Goal: Complete application form: Complete application form

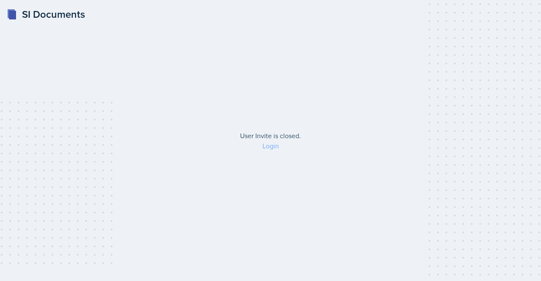
click at [270, 145] on link "Login" at bounding box center [270, 145] width 16 height 9
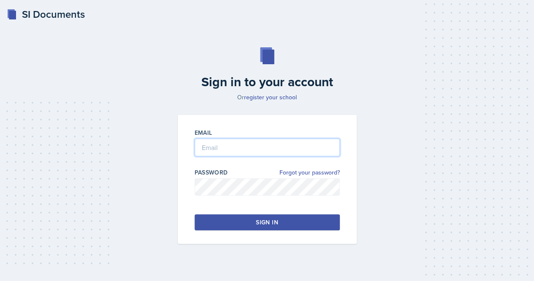
click at [248, 145] on input "email" at bounding box center [267, 148] width 145 height 18
type input "[EMAIL_ADDRESS][DOMAIN_NAME]"
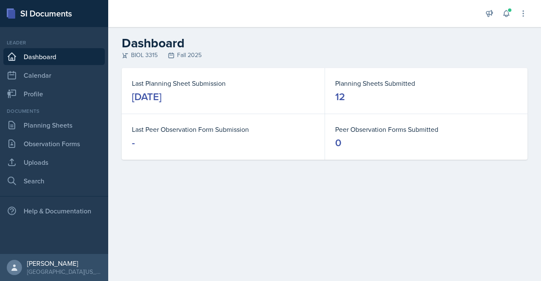
click at [359, 87] on dt "Planning Sheets Submitted" at bounding box center [426, 83] width 182 height 10
click at [73, 126] on link "Planning Sheets" at bounding box center [53, 125] width 101 height 17
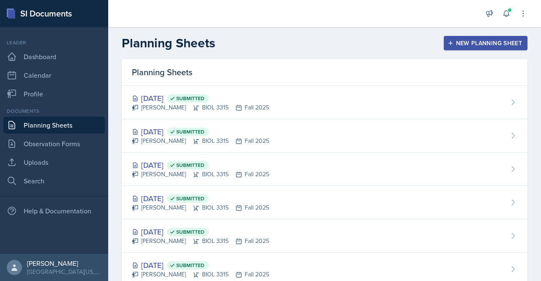
click at [449, 41] on div "New Planning Sheet" at bounding box center [485, 43] width 73 height 7
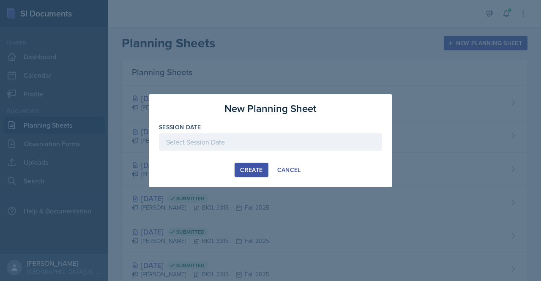
click at [276, 144] on div at bounding box center [270, 142] width 223 height 18
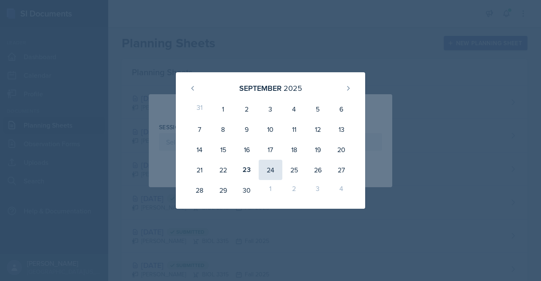
click at [268, 168] on div "24" at bounding box center [270, 170] width 24 height 20
type input "[DATE]"
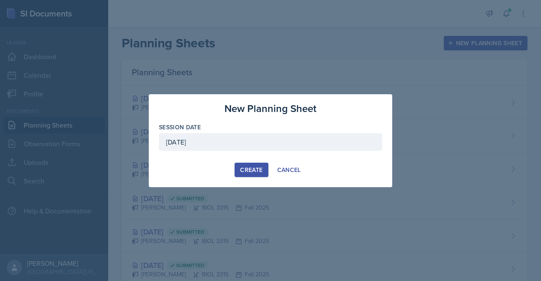
click at [254, 167] on div "Create" at bounding box center [251, 169] width 22 height 7
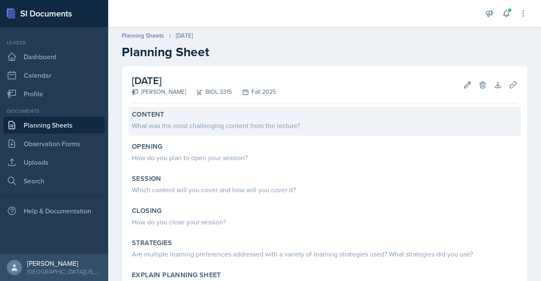
click at [145, 116] on label "Content" at bounding box center [148, 114] width 33 height 8
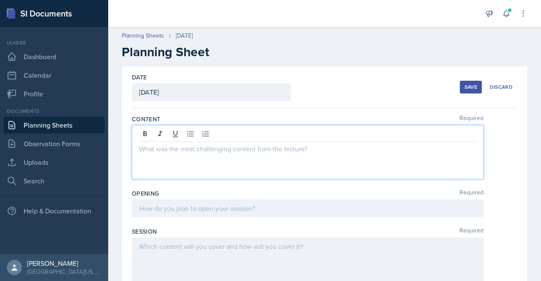
click at [243, 135] on div at bounding box center [307, 152] width 351 height 54
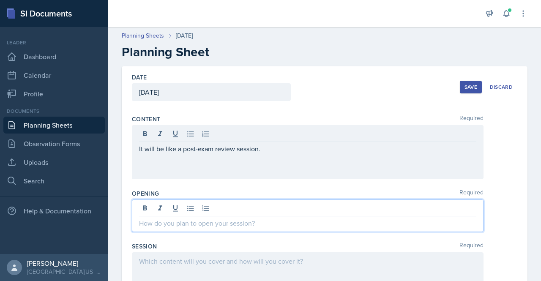
click at [178, 208] on div at bounding box center [307, 215] width 351 height 33
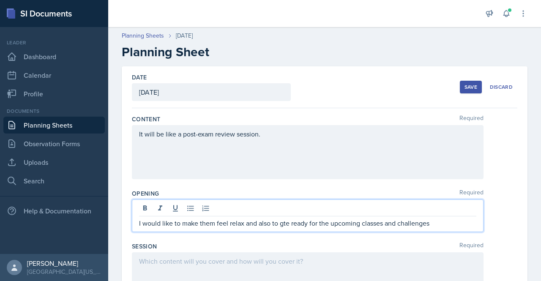
click at [287, 225] on p "I would like to make them feel relax and also to gte ready for the upcoming cla…" at bounding box center [307, 223] width 337 height 10
click at [433, 223] on p "I would like to make them feel relax and also to get ready for the upcoming cla…" at bounding box center [307, 223] width 337 height 10
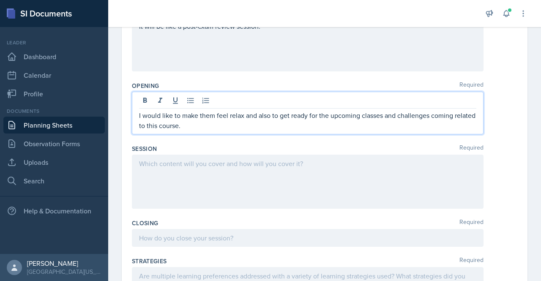
scroll to position [108, 0]
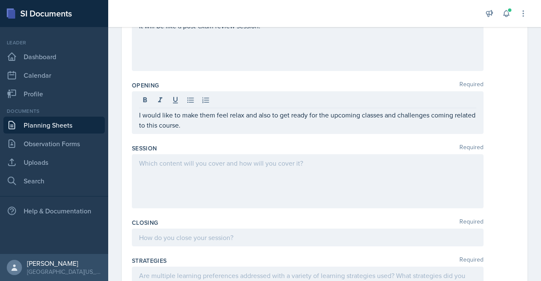
click at [176, 171] on div at bounding box center [307, 181] width 351 height 54
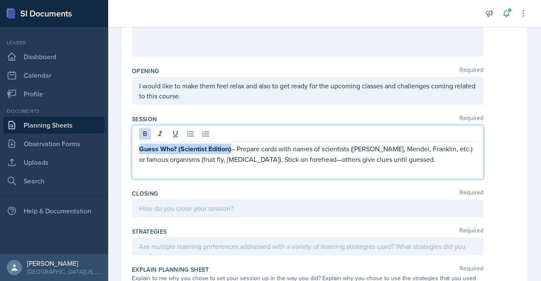
drag, startPoint x: 231, startPoint y: 147, endPoint x: 133, endPoint y: 149, distance: 97.1
click at [133, 149] on div "Guess Who? (Scientist Edition) – Prepare cards with names of scientists ([PERSO…" at bounding box center [307, 152] width 351 height 54
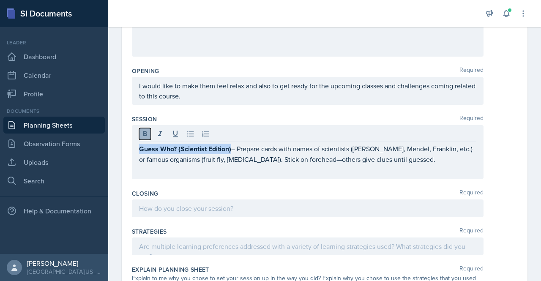
click at [146, 133] on icon at bounding box center [145, 133] width 4 height 5
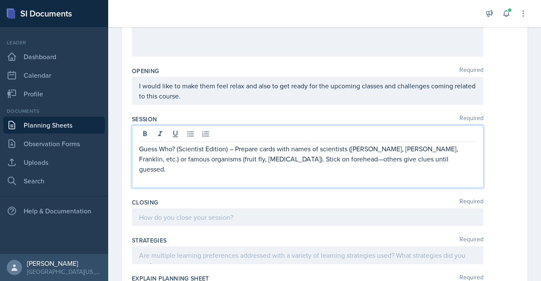
click at [168, 174] on p at bounding box center [307, 179] width 337 height 10
click at [423, 149] on p "Guess Who? (Scientist Edition) – Prepare cards with names of scientists ([PERSO…" at bounding box center [307, 159] width 337 height 30
click at [374, 148] on p "Guess Who? (Scientist Edition) – Prepare cards with names of scientists ([PERSO…" at bounding box center [307, 159] width 337 height 30
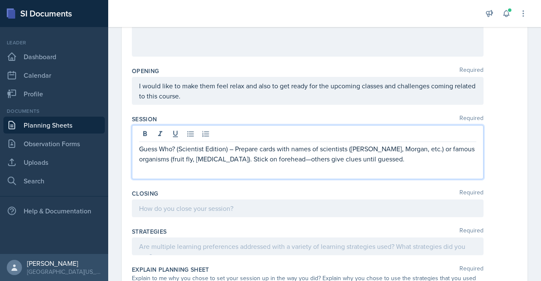
click at [193, 206] on div at bounding box center [307, 208] width 351 height 18
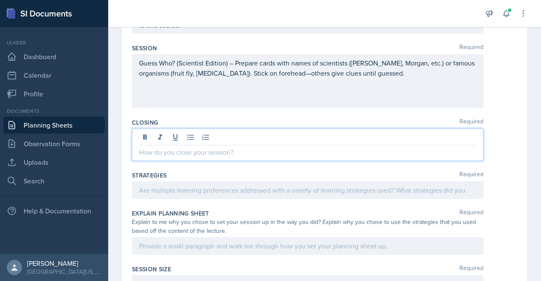
scroll to position [194, 0]
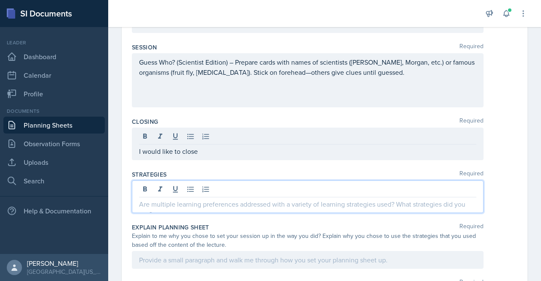
click at [209, 185] on div at bounding box center [307, 196] width 351 height 33
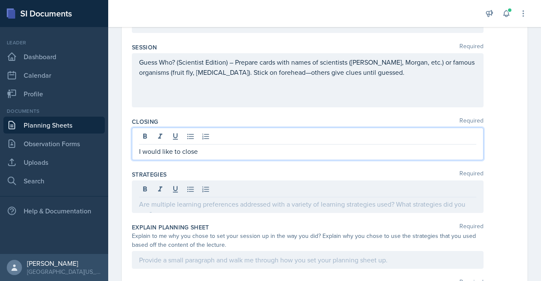
click at [213, 148] on p "I would like to close" at bounding box center [307, 151] width 337 height 10
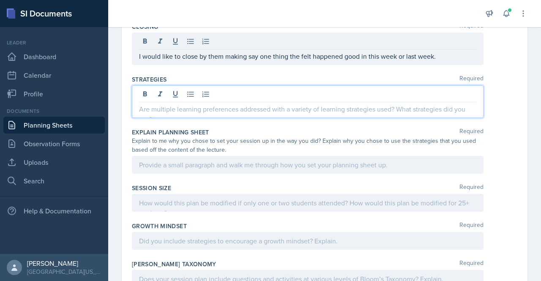
click at [139, 105] on p at bounding box center [307, 109] width 337 height 10
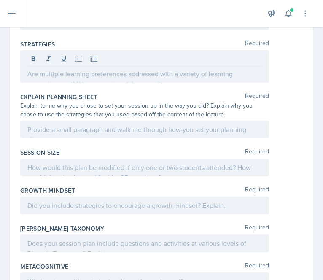
scroll to position [327, 0]
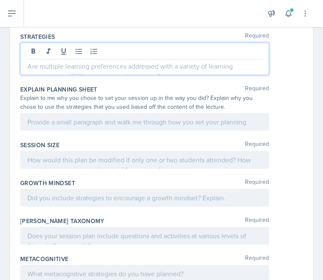
click at [94, 63] on p at bounding box center [144, 66] width 235 height 10
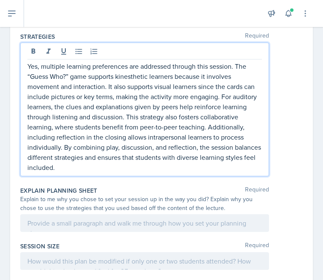
click at [41, 63] on p "Yes, multiple learning preferences are addressed through this session. The “Gue…" at bounding box center [144, 116] width 235 height 111
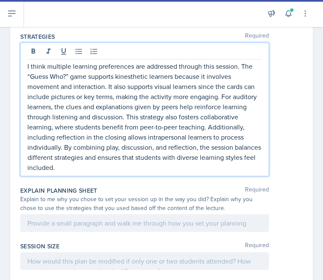
click at [150, 73] on p "I think multiple learning preferences are addressed through this session. The “…" at bounding box center [144, 116] width 235 height 111
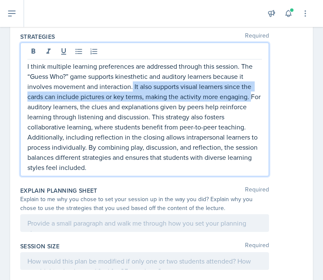
drag, startPoint x: 133, startPoint y: 87, endPoint x: 255, endPoint y: 92, distance: 122.1
click at [255, 92] on p "I think multiple learning preferences are addressed through this session. The “…" at bounding box center [144, 116] width 235 height 111
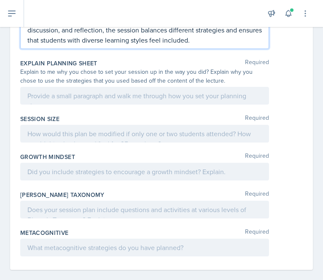
scroll to position [442, 0]
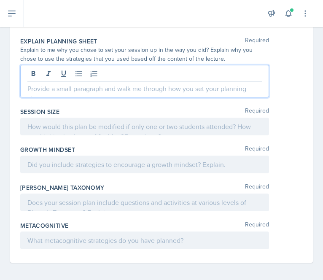
click at [157, 87] on p at bounding box center [144, 89] width 235 height 10
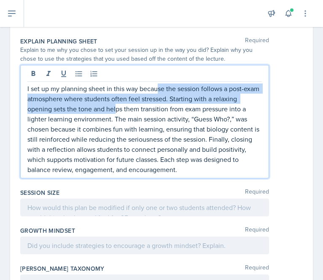
drag, startPoint x: 157, startPoint y: 87, endPoint x: 117, endPoint y: 112, distance: 47.4
click at [117, 112] on p "I set up my planning sheet in this way because the session follows a post-exam …" at bounding box center [144, 129] width 235 height 91
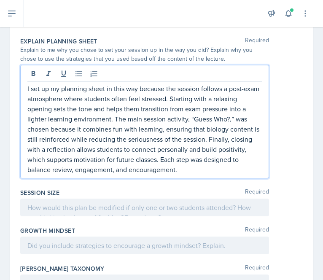
click at [130, 129] on p "I set up my planning sheet in this way because the session follows a post-exam …" at bounding box center [144, 129] width 235 height 91
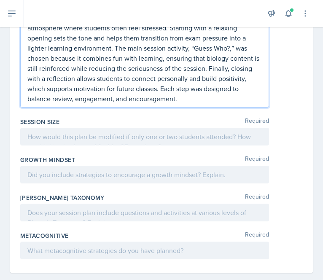
scroll to position [513, 0]
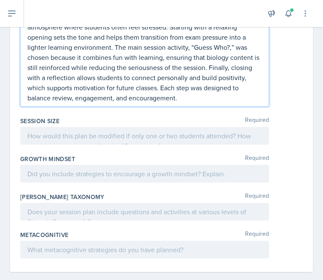
click at [62, 95] on p "I set up my planning sheet in this way because the session follows a post-exam …" at bounding box center [144, 57] width 235 height 91
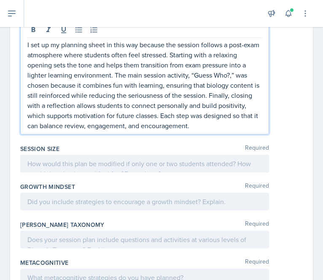
click at [239, 97] on p "I set up my planning sheet in this way because the session follows a post-exam …" at bounding box center [144, 85] width 235 height 91
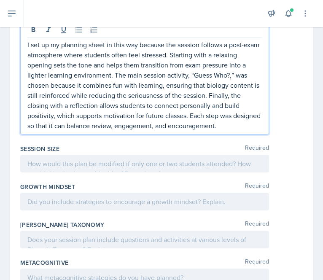
click at [221, 97] on p "I set up my planning sheet in this way because the session follows a post-exam …" at bounding box center [144, 85] width 235 height 91
click at [137, 128] on p "I set up my planning sheet in this way because the session follows a post-exam …" at bounding box center [144, 85] width 235 height 91
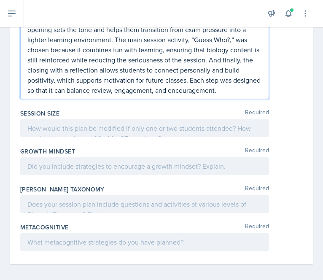
scroll to position [523, 0]
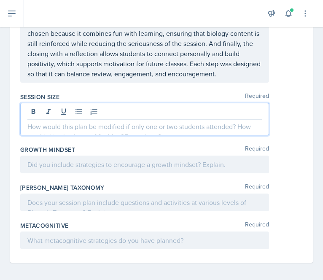
click at [148, 130] on div at bounding box center [144, 119] width 249 height 33
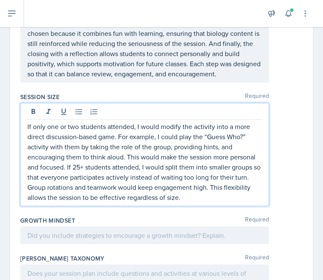
click at [125, 154] on p "If only one or two students attended, I would modify the activity into a more d…" at bounding box center [144, 162] width 235 height 81
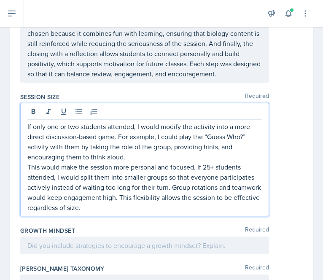
click at [61, 165] on p "This would make the session more personal and focused. If 25+ students attended…" at bounding box center [144, 187] width 235 height 51
click at [27, 166] on p "This would also make the session more personal and focused. If 25+ students att…" at bounding box center [144, 187] width 235 height 51
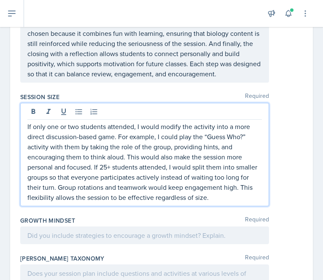
click at [98, 164] on p "If only one or two students attended, I would modify the activity into a more d…" at bounding box center [144, 162] width 235 height 81
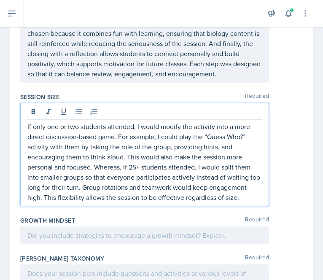
click at [128, 165] on p "If only one or two students attended, I would modify the activity into a more d…" at bounding box center [144, 162] width 235 height 81
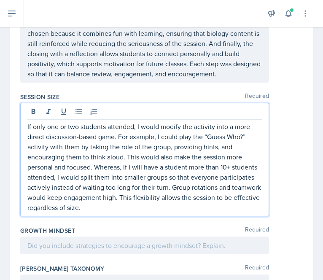
click at [239, 171] on p "If only one or two students attended, I would modify the activity into a more d…" at bounding box center [144, 167] width 235 height 91
click at [219, 168] on p "If only one or two students attended, I would modify the activity into a more d…" at bounding box center [144, 167] width 235 height 91
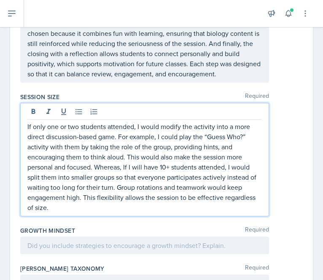
click at [224, 171] on p "If only one or two students attended, I would modify the activity into a more d…" at bounding box center [144, 167] width 235 height 91
click at [225, 166] on p "If only one or two students attended, I would modify the activity into a more d…" at bounding box center [144, 167] width 235 height 91
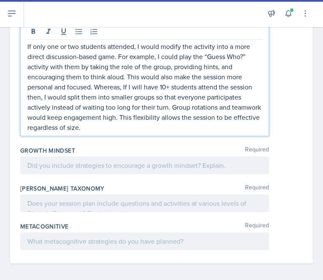
scroll to position [604, 0]
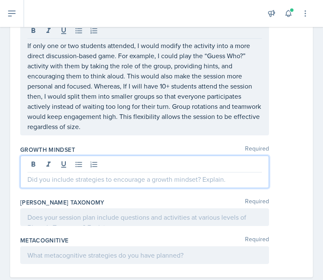
click at [125, 164] on div at bounding box center [144, 172] width 249 height 33
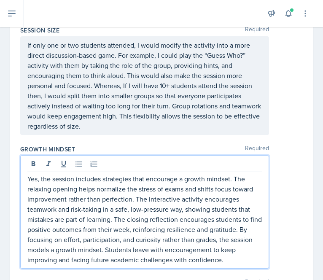
scroll to position [685, 0]
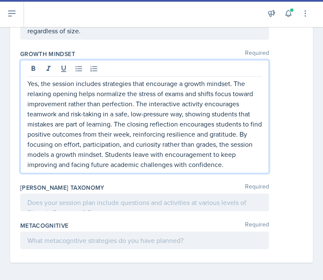
click at [182, 92] on p "Yes, the session includes strategies that encourage a growth mindset. The relax…" at bounding box center [144, 124] width 235 height 91
click at [166, 90] on p "Yes, the session includes strategies that encourage a growth mindset. The relax…" at bounding box center [144, 124] width 235 height 91
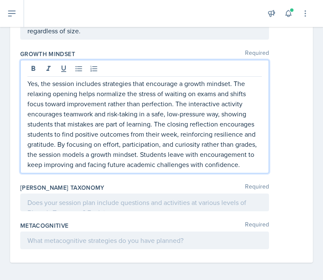
click at [215, 93] on p "Yes, the session includes strategies that encourage a growth mindset. The relax…" at bounding box center [144, 124] width 235 height 91
click at [123, 103] on p "Yes, the session includes strategies that encourage a growth mindset. The relax…" at bounding box center [144, 124] width 235 height 91
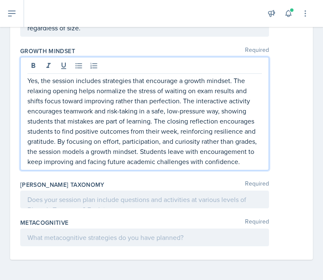
click at [183, 93] on p "Yes, the session includes strategies that encourage a growth mindset. The relax…" at bounding box center [144, 121] width 235 height 91
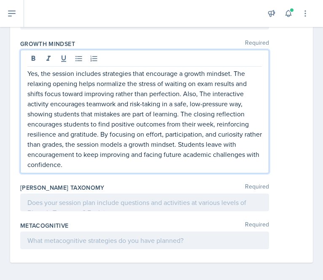
click at [147, 144] on p "Yes, the session includes strategies that encourage a growth mindset. The relax…" at bounding box center [144, 118] width 235 height 101
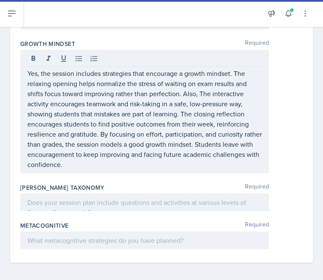
click at [21, 199] on div at bounding box center [144, 203] width 249 height 18
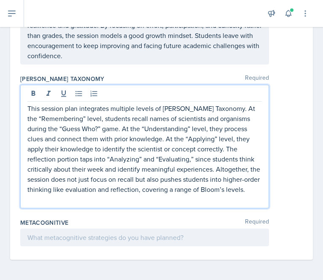
scroll to position [796, 0]
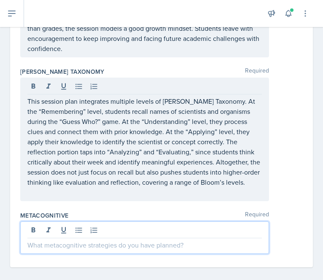
click at [109, 233] on div at bounding box center [144, 238] width 249 height 33
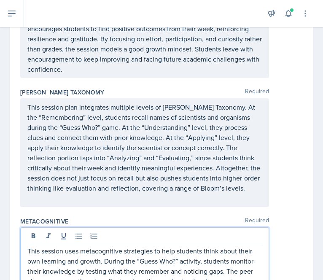
scroll to position [790, 0]
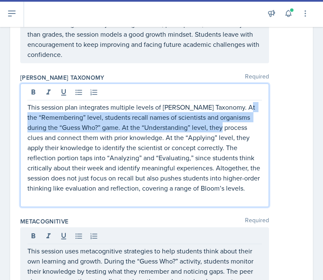
drag, startPoint x: 243, startPoint y: 122, endPoint x: 244, endPoint y: 109, distance: 12.7
click at [244, 109] on p "This session plan integrates multiple levels of [PERSON_NAME] Taxonomy. At the …" at bounding box center [144, 147] width 235 height 91
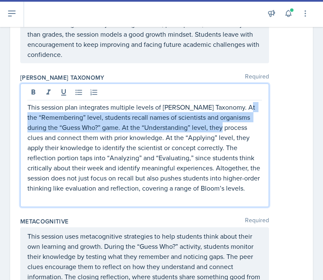
click at [244, 109] on p "This session plan integrates multiple levels of [PERSON_NAME] Taxonomy. At the …" at bounding box center [144, 147] width 235 height 91
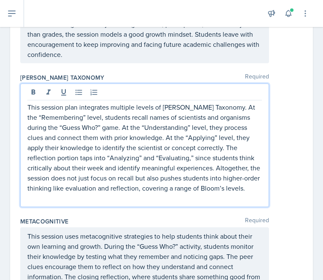
click at [206, 115] on p "This session plan integrates multiple levels of [PERSON_NAME] Taxonomy. At the …" at bounding box center [144, 147] width 235 height 91
click at [236, 118] on p "This session plan integrates multiple levels of [PERSON_NAME] Taxonomy. At the …" at bounding box center [144, 147] width 235 height 91
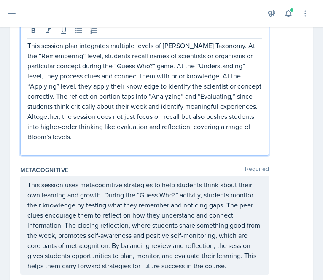
scroll to position [854, 0]
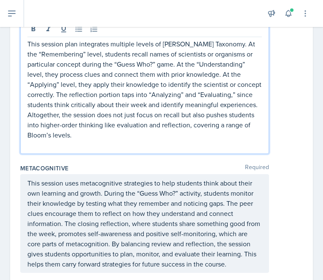
click at [202, 107] on p "This session plan integrates multiple levels of [PERSON_NAME] Taxonomy. At the …" at bounding box center [144, 89] width 235 height 101
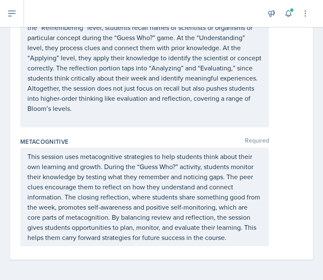
click at [219, 148] on div "This session uses metacognitive strategies to help students think about their o…" at bounding box center [144, 197] width 249 height 99
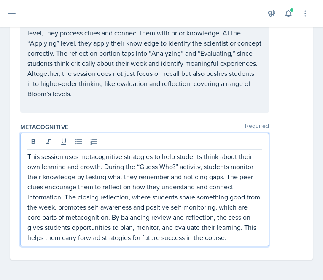
click at [123, 152] on p "This session uses metacognitive strategies to help students think about their o…" at bounding box center [144, 197] width 235 height 91
click at [122, 162] on p "This session uses metacognition strategies to help students think about their o…" at bounding box center [144, 197] width 235 height 91
click at [125, 213] on p "This session uses metacognition strategies to help students think about their o…" at bounding box center [144, 197] width 235 height 91
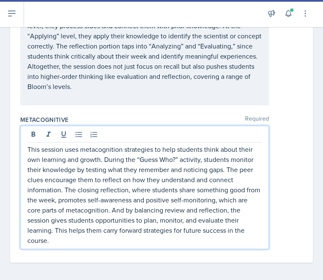
click at [94, 218] on p "This session uses metacognition strategies to help students think about their o…" at bounding box center [144, 194] width 235 height 101
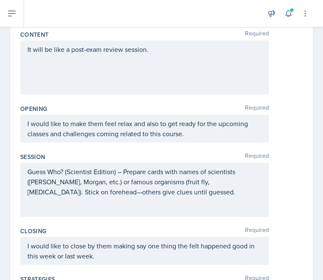
scroll to position [85, 0]
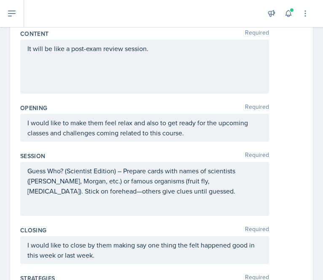
drag, startPoint x: 26, startPoint y: 123, endPoint x: 181, endPoint y: 130, distance: 154.7
click at [181, 130] on div "I would like to make them feel relax and also to get ready for the upcoming cla…" at bounding box center [144, 128] width 249 height 28
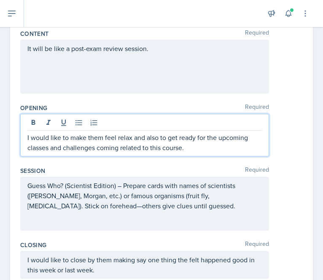
scroll to position [100, 0]
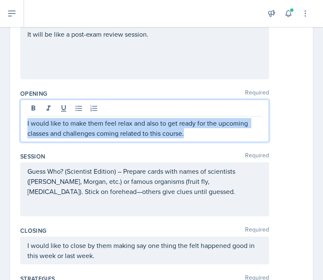
drag, startPoint x: 188, startPoint y: 133, endPoint x: 21, endPoint y: 122, distance: 167.5
click at [21, 122] on div "I would like to make them feel relax and also to get ready for the upcoming cla…" at bounding box center [144, 121] width 249 height 43
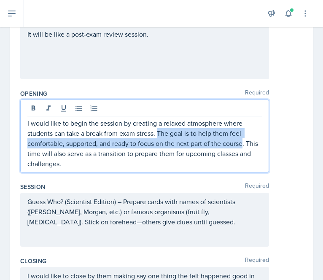
drag, startPoint x: 158, startPoint y: 133, endPoint x: 244, endPoint y: 141, distance: 85.7
click at [244, 141] on p "I would like to begin the session by creating a relaxed atmosphere where studen…" at bounding box center [144, 143] width 235 height 51
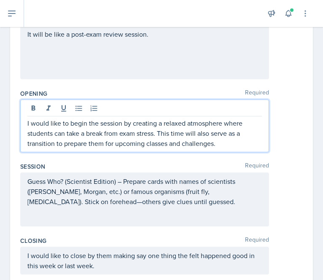
click at [226, 144] on p "I would like to begin the session by creating a relaxed atmosphere where studen…" at bounding box center [144, 133] width 235 height 30
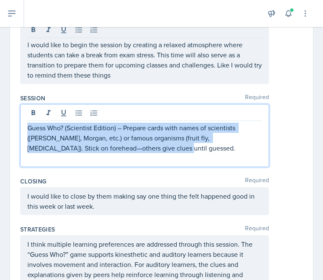
drag, startPoint x: 27, startPoint y: 127, endPoint x: 179, endPoint y: 145, distance: 152.7
click at [179, 145] on p "Guess Who? (Scientist Edition) – Prepare cards with names of scientists ([PERSO…" at bounding box center [144, 138] width 235 height 30
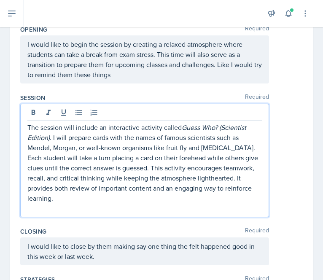
click at [69, 205] on p at bounding box center [144, 209] width 235 height 10
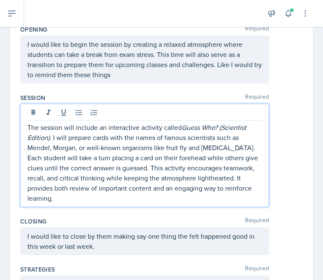
click at [49, 137] on p "The session will include an interactive activity called Guess Who? (Scientist E…" at bounding box center [144, 162] width 235 height 81
click at [87, 153] on p "The session will include an interactive activity called Guess Who? (Scientist E…" at bounding box center [144, 162] width 235 height 81
click at [218, 149] on p "The session will include an interactive activity called Guess Who? (Scientist E…" at bounding box center [144, 162] width 235 height 81
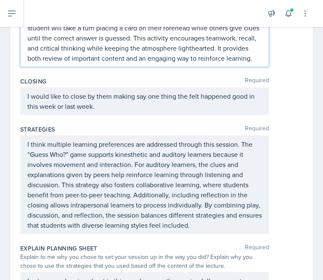
scroll to position [294, 0]
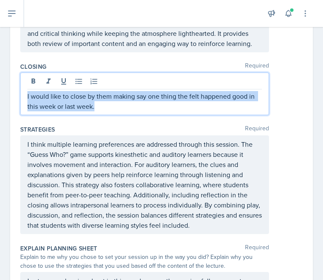
drag, startPoint x: 101, startPoint y: 115, endPoint x: 14, endPoint y: 109, distance: 86.4
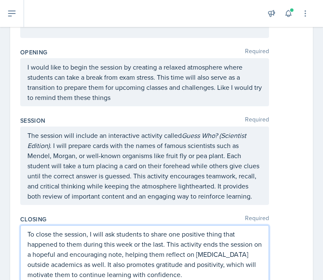
scroll to position [155, 0]
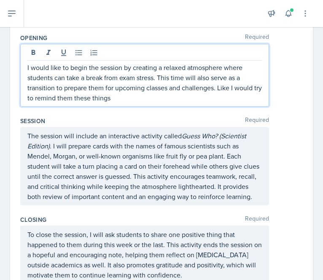
click at [139, 95] on p "I would like to begin the session by creating a relaxed atmosphere where studen…" at bounding box center [144, 82] width 235 height 41
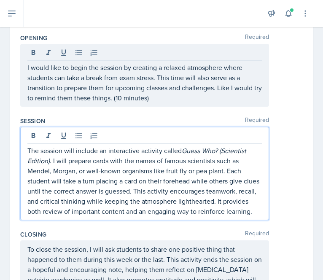
click at [87, 209] on p "The session will include an interactive activity called Guess Who? (Scientist E…" at bounding box center [144, 181] width 235 height 71
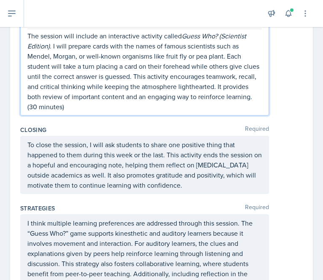
scroll to position [263, 0]
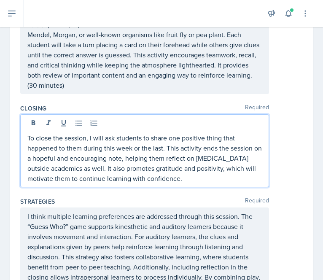
click at [187, 175] on p "To close the session, I will ask students to share one positive thing that happ…" at bounding box center [144, 158] width 235 height 51
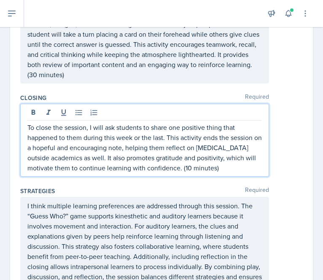
scroll to position [274, 0]
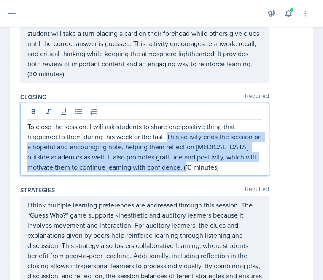
drag, startPoint x: 167, startPoint y: 136, endPoint x: 182, endPoint y: 171, distance: 37.6
click at [182, 171] on p "To close the session, I will ask students to share one positive thing that happ…" at bounding box center [144, 147] width 235 height 51
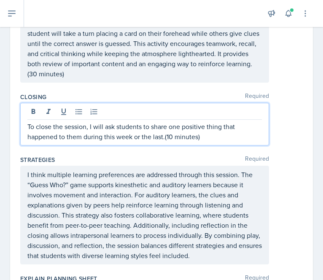
click at [163, 133] on p "To close the session, I will ask students to share one positive thing that happ…" at bounding box center [144, 132] width 235 height 20
click at [152, 135] on p "To close the session, I will ask students to share one positive thing that happ…" at bounding box center [144, 132] width 235 height 20
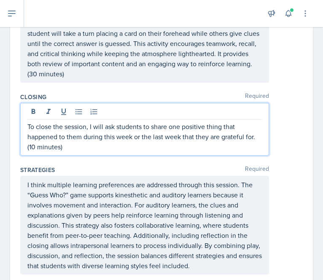
click at [30, 145] on p "To close the session, I will ask students to share one positive thing that happ…" at bounding box center [144, 137] width 235 height 30
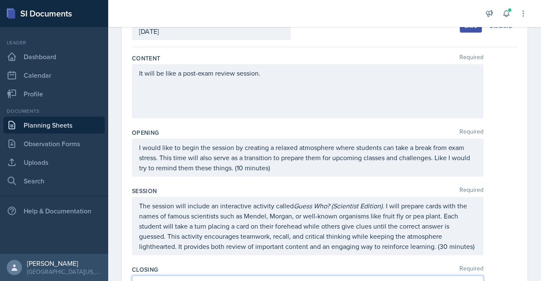
scroll to position [0, 0]
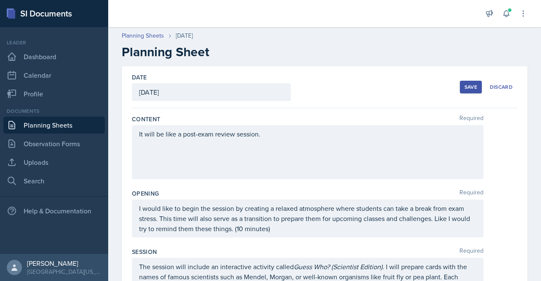
click at [468, 84] on div "Save" at bounding box center [470, 87] width 13 height 7
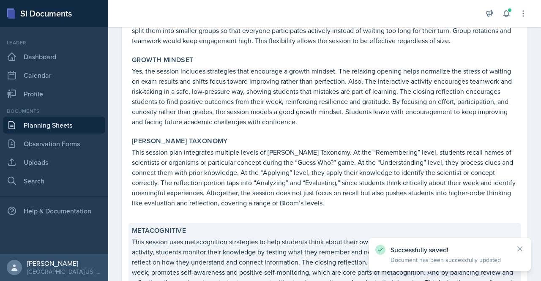
scroll to position [572, 0]
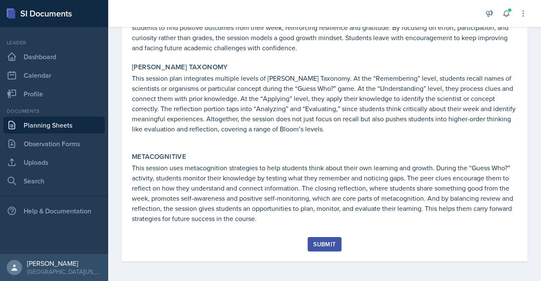
click at [318, 238] on button "Submit" at bounding box center [323, 244] width 33 height 14
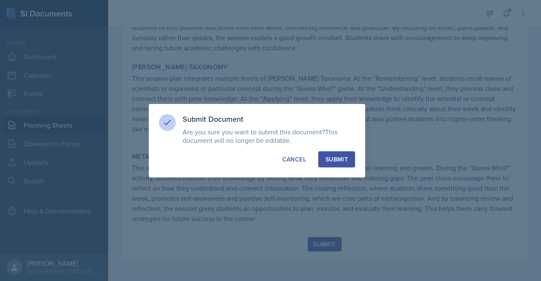
click at [331, 159] on div "Submit" at bounding box center [336, 159] width 22 height 8
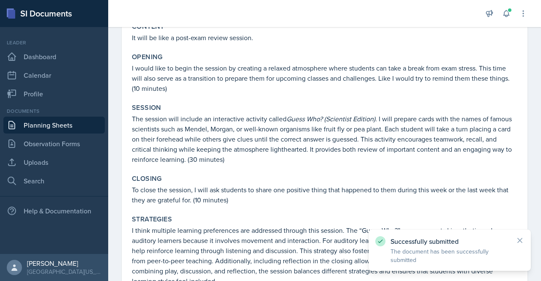
scroll to position [0, 0]
